Goal: Find specific fact: Find specific fact

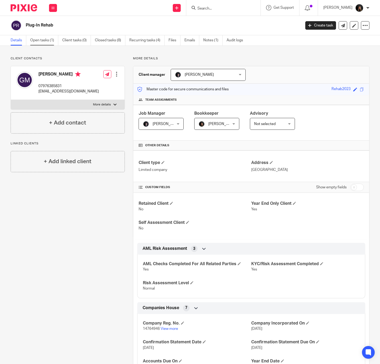
click at [46, 40] on link "Open tasks (1)" at bounding box center [44, 40] width 28 height 10
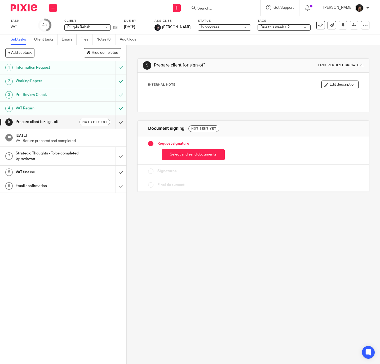
click at [264, 29] on span "Due this week + 2" at bounding box center [281, 28] width 40 height 6
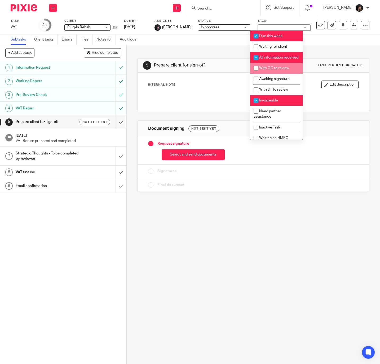
click at [271, 71] on li "With OC to review" at bounding box center [276, 68] width 52 height 11
checkbox input "true"
drag, startPoint x: 274, startPoint y: 196, endPoint x: 273, endPoint y: 170, distance: 25.7
click at [275, 197] on div "5 Prepare client for sign-off Task request signature Internal Note Edit descrip…" at bounding box center [253, 121] width 232 height 153
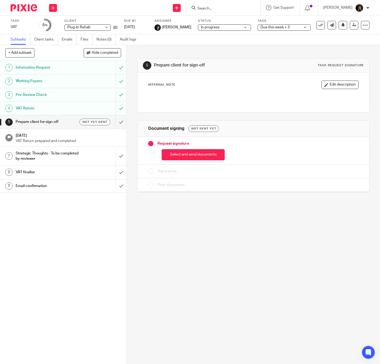
click at [102, 9] on div "Send new email Create task Add client Request signature Get Support Contact via…" at bounding box center [221, 8] width 318 height 16
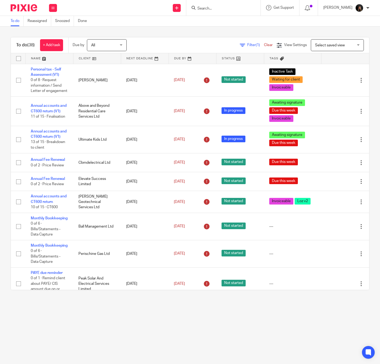
click at [223, 8] on input "Search" at bounding box center [221, 8] width 48 height 5
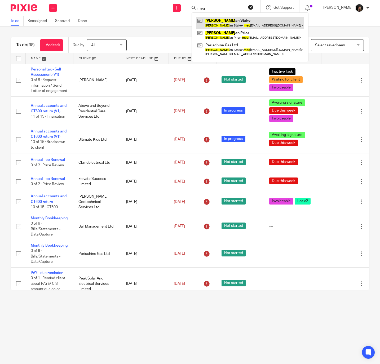
type input "meg"
click at [236, 21] on link at bounding box center [250, 23] width 108 height 12
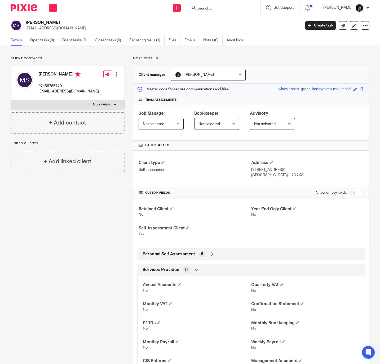
drag, startPoint x: 63, startPoint y: 87, endPoint x: 38, endPoint y: 85, distance: 24.7
click at [38, 85] on p "07456765720" at bounding box center [68, 85] width 60 height 5
copy p "07456765720"
click at [100, 240] on div "Client contacts Megan Stake 07456765720 megstake@gmail.com Edit contact Create …" at bounding box center [63, 227] width 122 height 343
click at [196, 7] on icon at bounding box center [194, 8] width 4 height 4
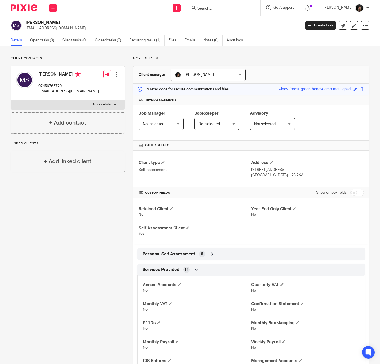
click at [207, 7] on input "Search" at bounding box center [221, 8] width 48 height 5
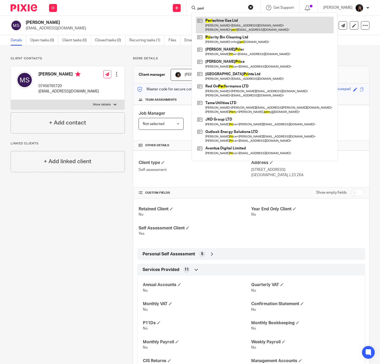
type input "peri"
click at [218, 23] on link at bounding box center [265, 25] width 138 height 16
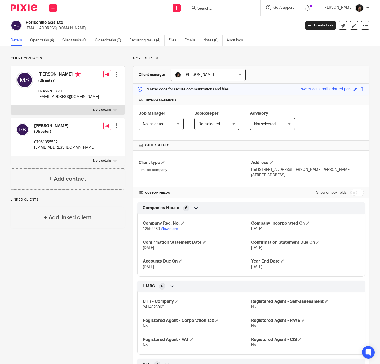
scroll to position [183, 0]
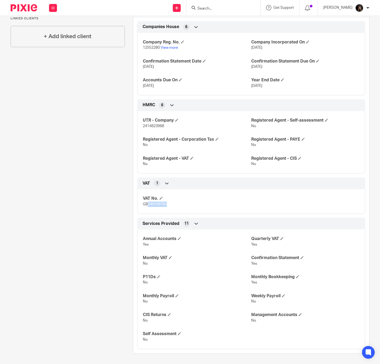
drag, startPoint x: 171, startPoint y: 204, endPoint x: 146, endPoint y: 206, distance: 25.8
click at [146, 206] on p "GB349106793" at bounding box center [197, 204] width 108 height 5
copy span "349106793"
